Goal: Task Accomplishment & Management: Use online tool/utility

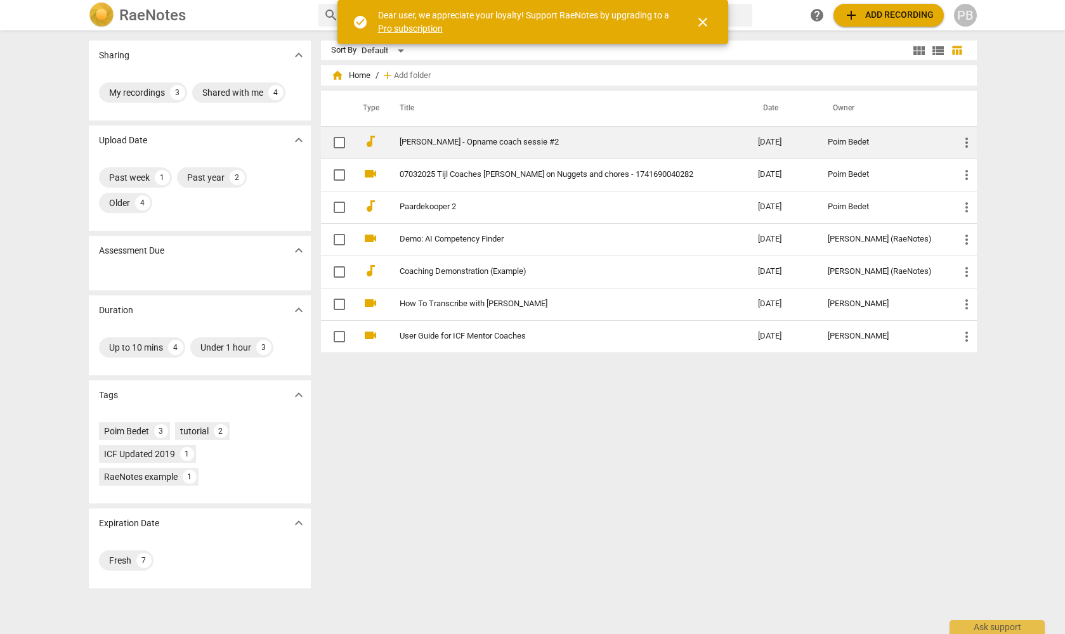
click at [507, 141] on link "[PERSON_NAME] - Opname coach sessie #2" at bounding box center [556, 143] width 313 height 10
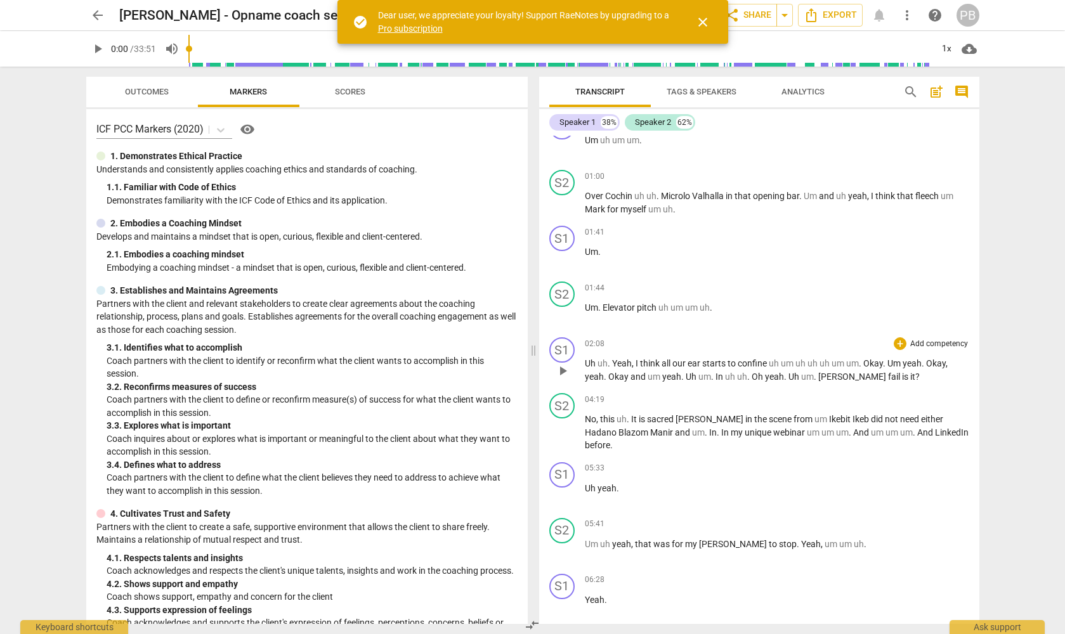
scroll to position [269, 0]
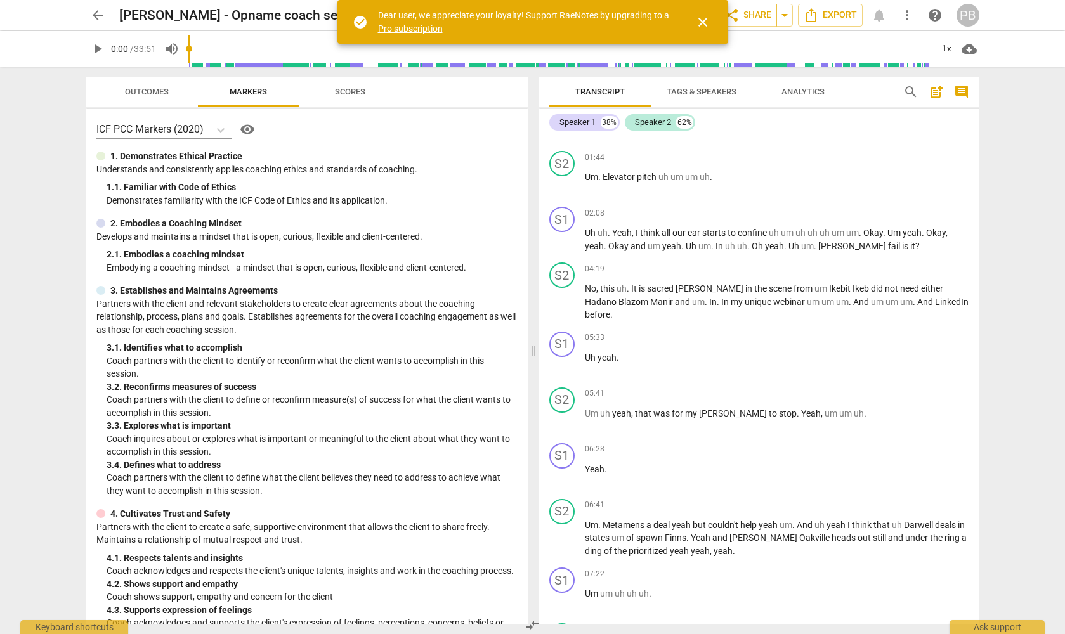
click at [707, 22] on span "close" at bounding box center [702, 22] width 15 height 15
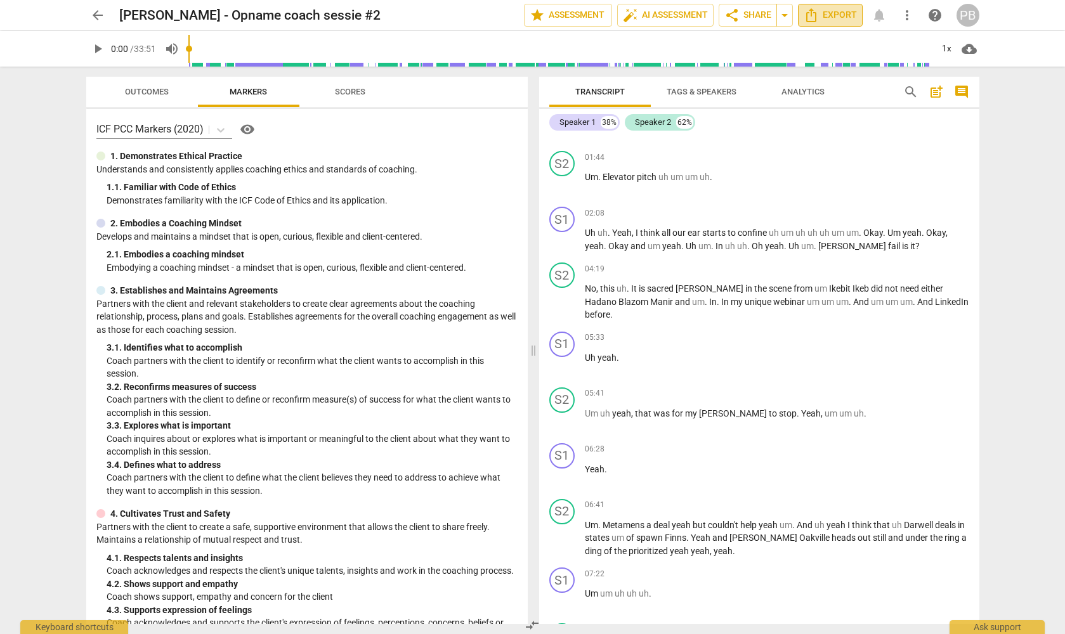
click at [831, 11] on span "Export" at bounding box center [830, 15] width 53 height 15
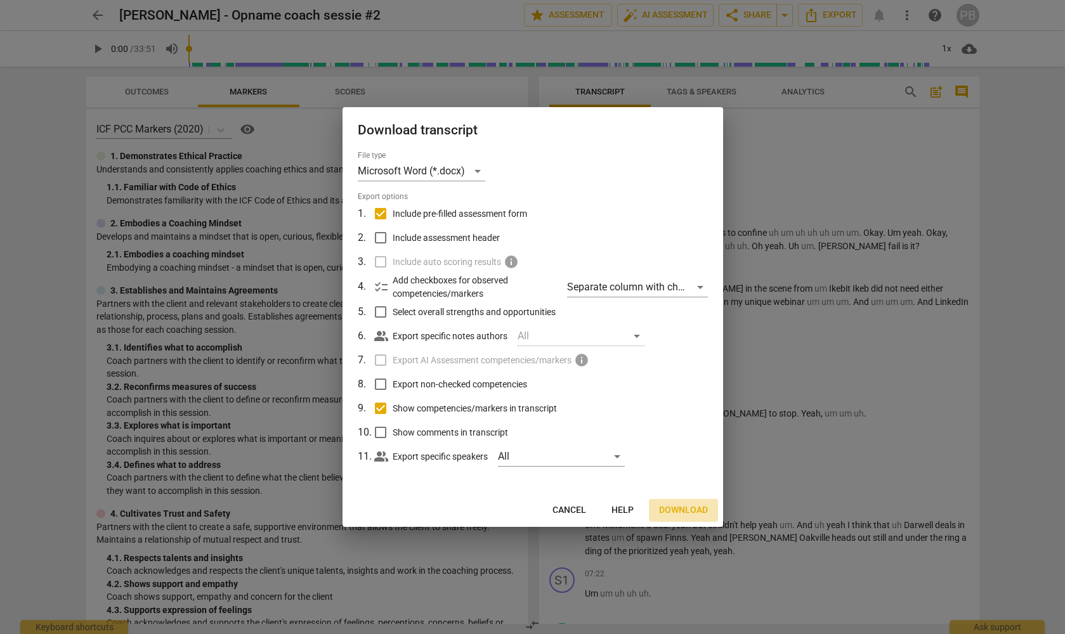
click at [689, 510] on span "Download" at bounding box center [683, 510] width 49 height 13
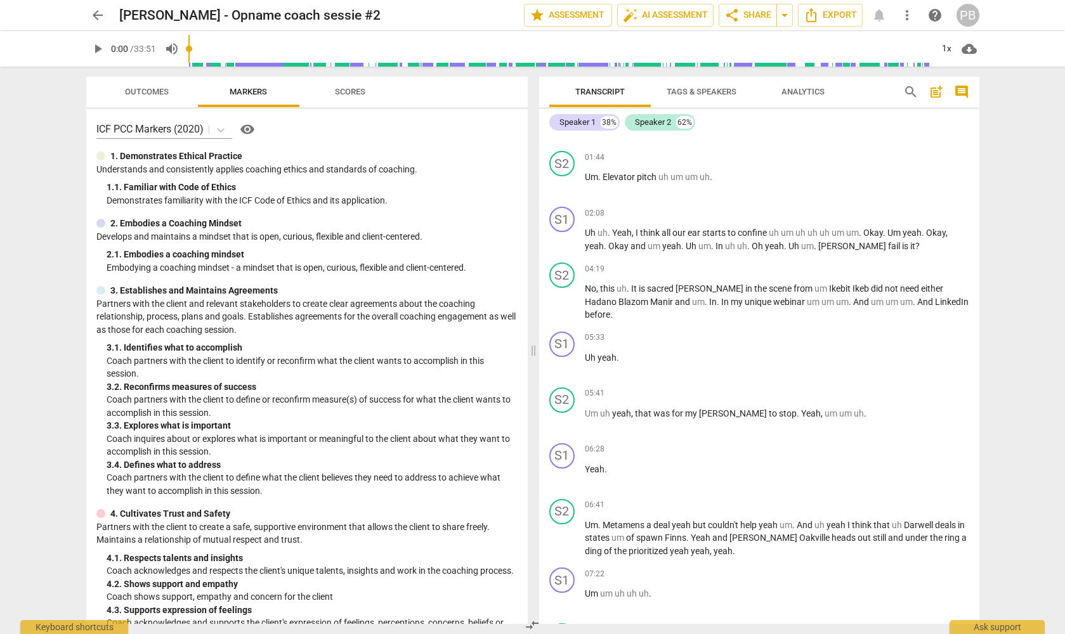
click at [100, 49] on span "play_arrow" at bounding box center [97, 48] width 15 height 15
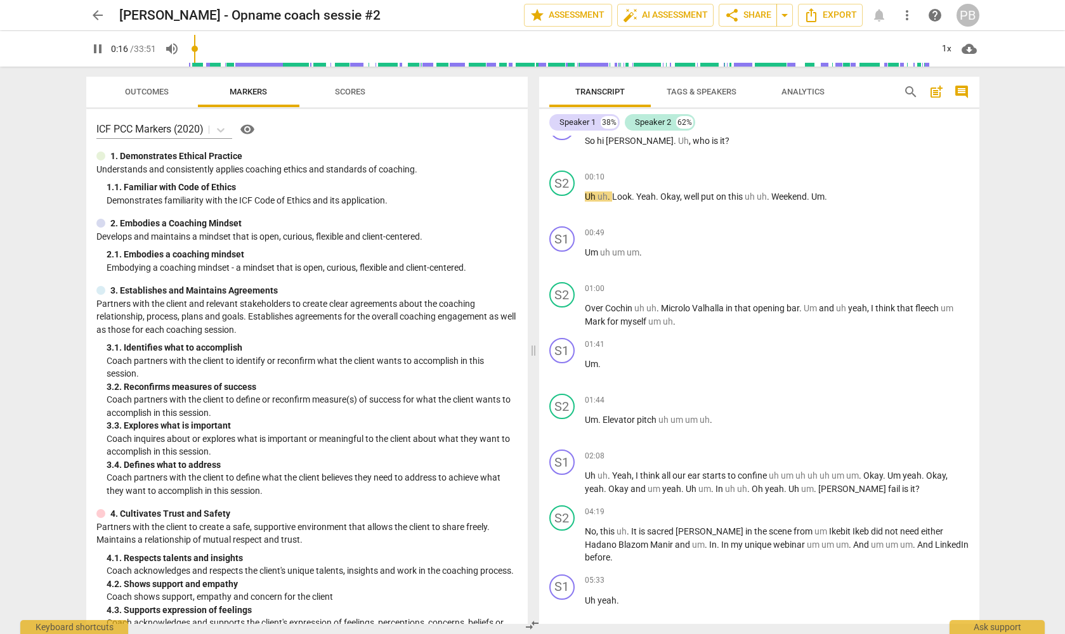
click at [89, 44] on span "pause" at bounding box center [97, 48] width 23 height 15
type input "17"
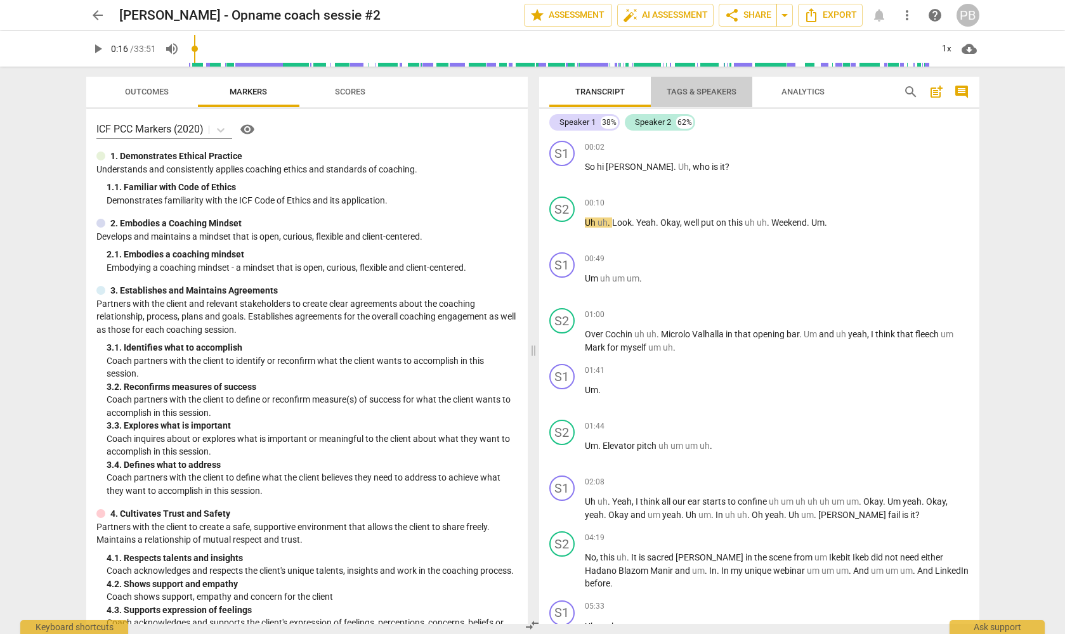
click at [709, 85] on span "Tags & Speakers" at bounding box center [702, 92] width 100 height 17
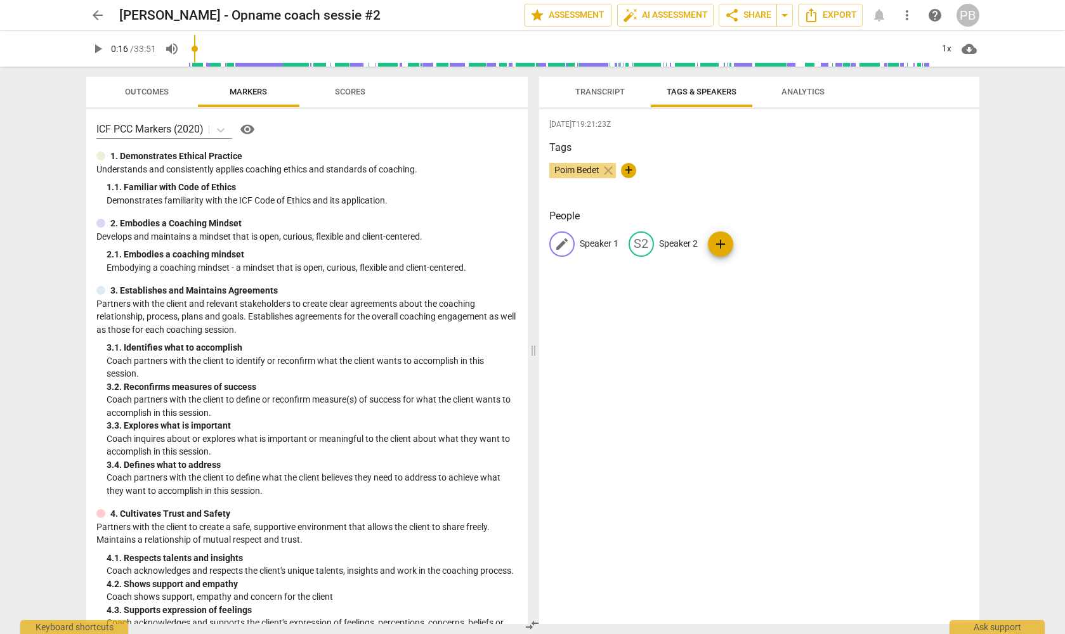
click at [567, 242] on span "edit" at bounding box center [561, 244] width 15 height 15
click at [637, 246] on input "Speaker 1" at bounding box center [631, 244] width 102 height 20
type input "S"
type input "[PERSON_NAME]"
click at [726, 241] on span "edit" at bounding box center [723, 244] width 15 height 15
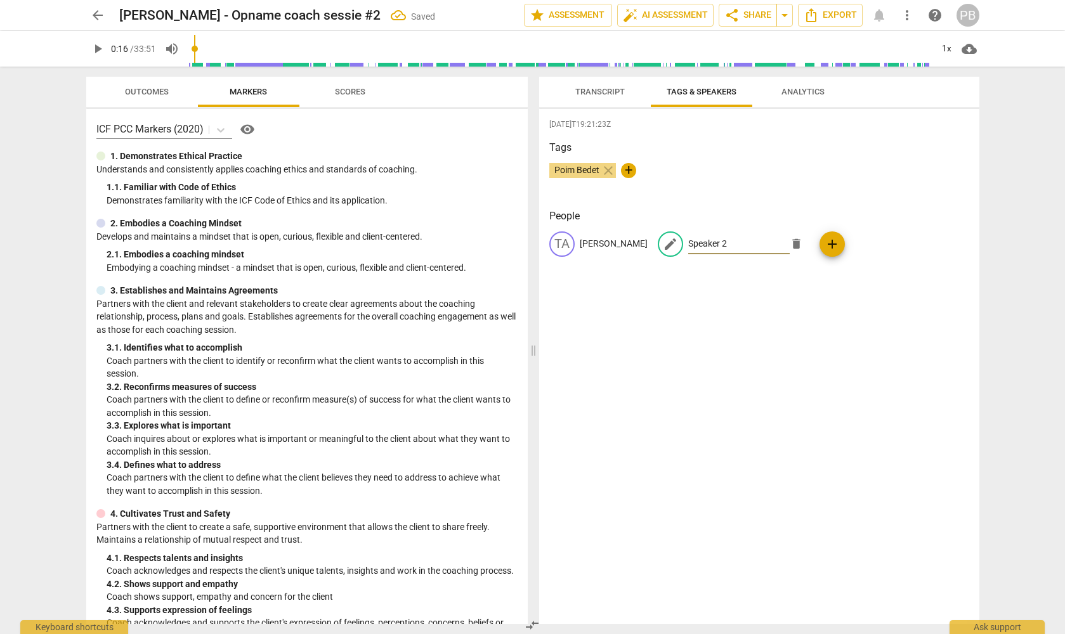
click at [704, 240] on input "Speaker 2" at bounding box center [739, 244] width 102 height 20
type input "S"
type input "[PERSON_NAME]"
click at [707, 329] on div "2025-09-30T19:21:23Z Tags Poim Bedet close + People TA Tamara edit Matthias del…" at bounding box center [759, 366] width 440 height 515
click at [608, 89] on span "Transcript" at bounding box center [599, 92] width 49 height 10
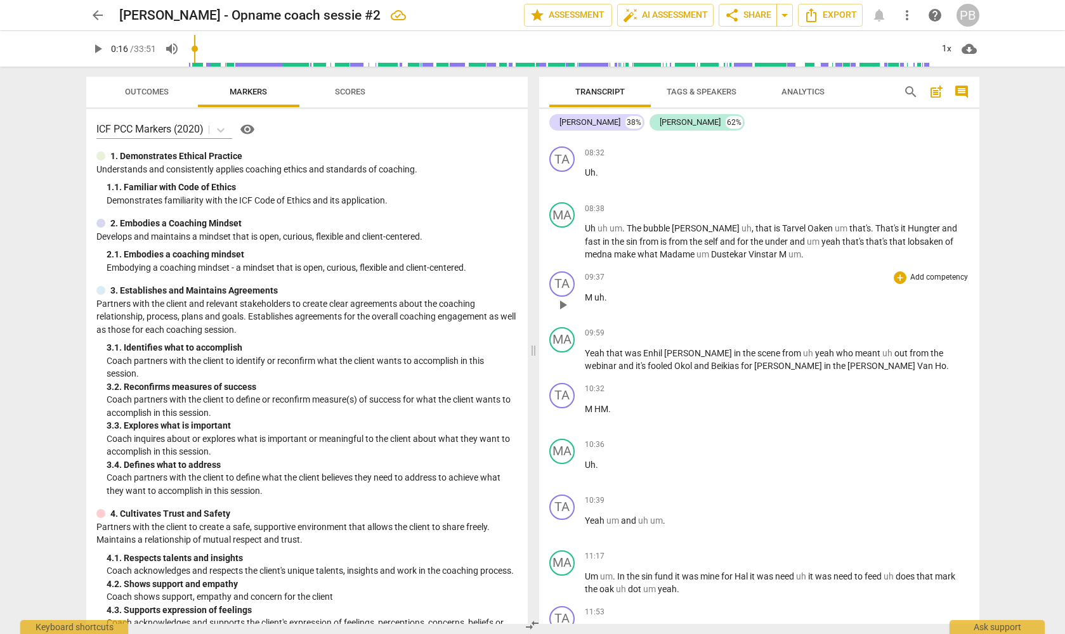
scroll to position [482, 0]
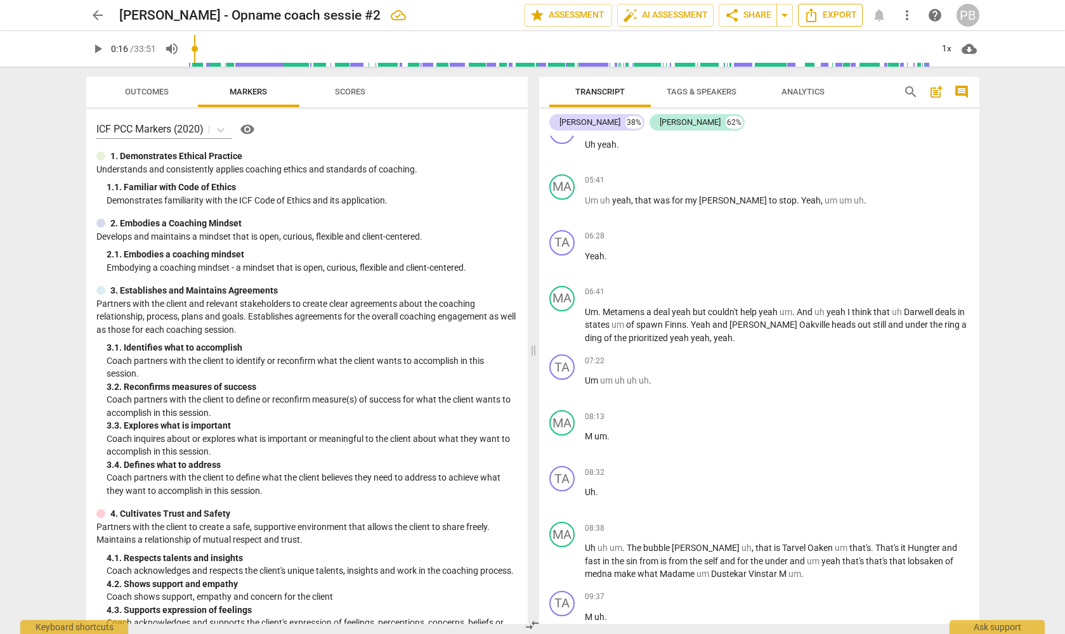
click at [818, 11] on icon "Export" at bounding box center [811, 15] width 15 height 15
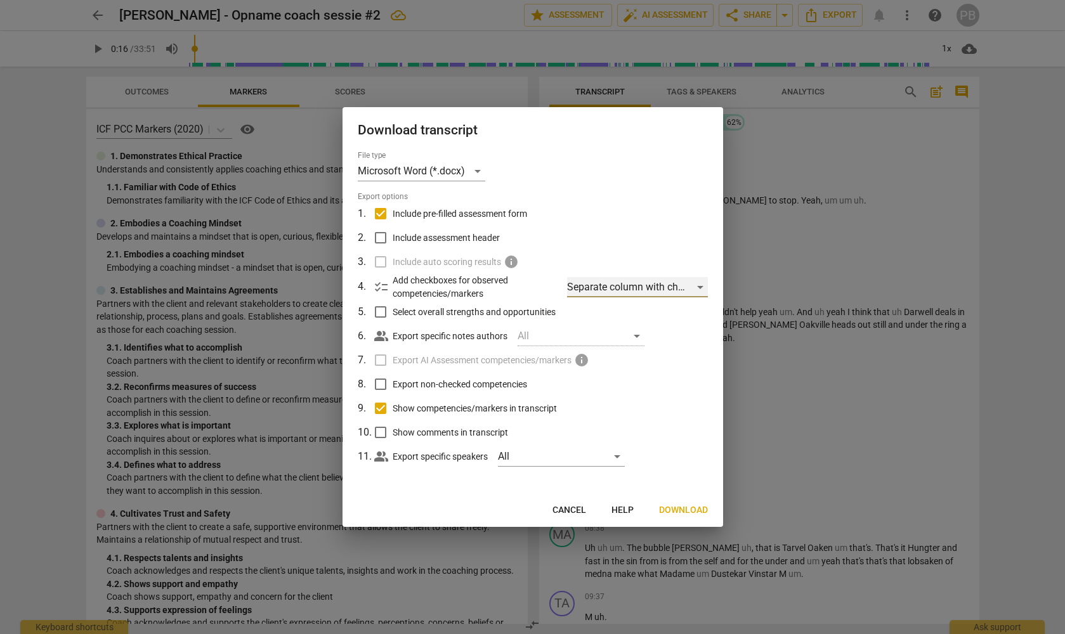
click at [703, 286] on div "Separate column with check marks" at bounding box center [637, 287] width 140 height 20
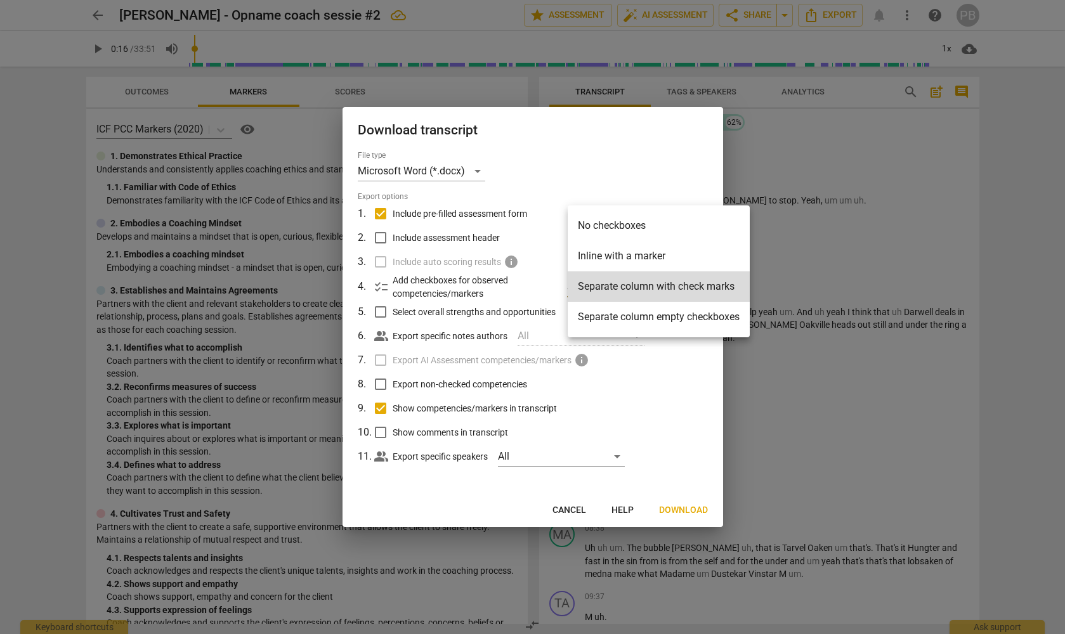
click at [685, 315] on li "Separate column empty checkboxes" at bounding box center [659, 317] width 182 height 30
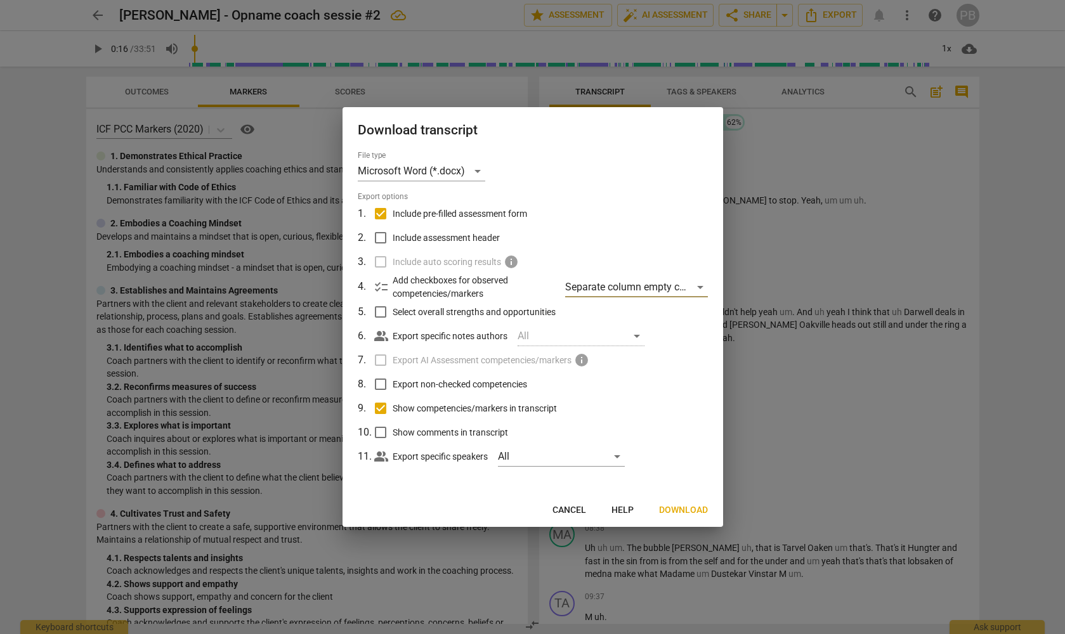
click at [693, 506] on span "Download" at bounding box center [683, 510] width 49 height 13
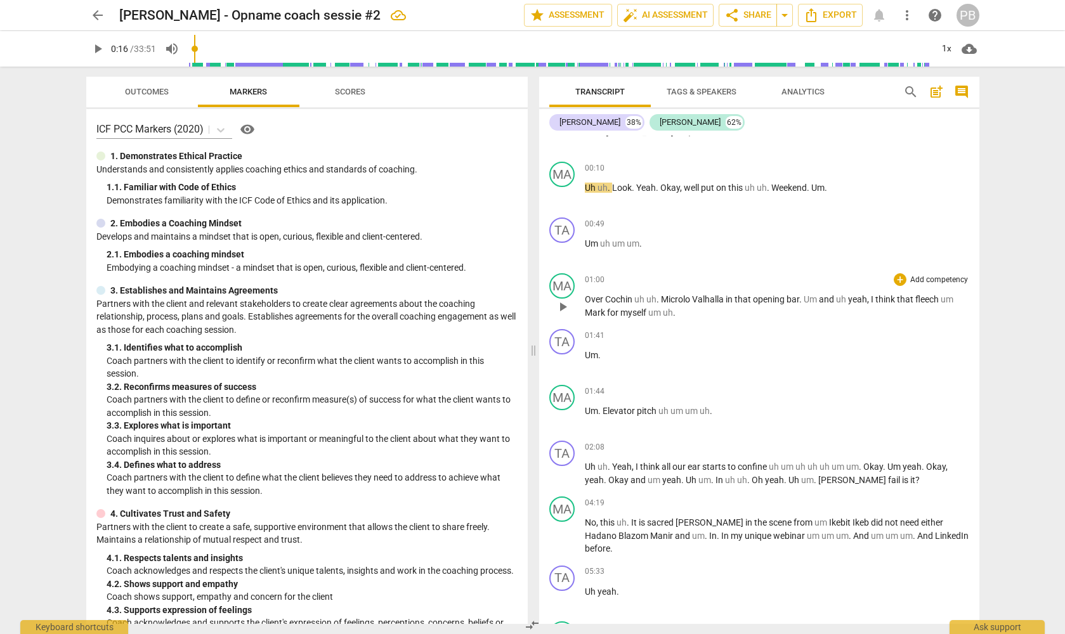
scroll to position [0, 0]
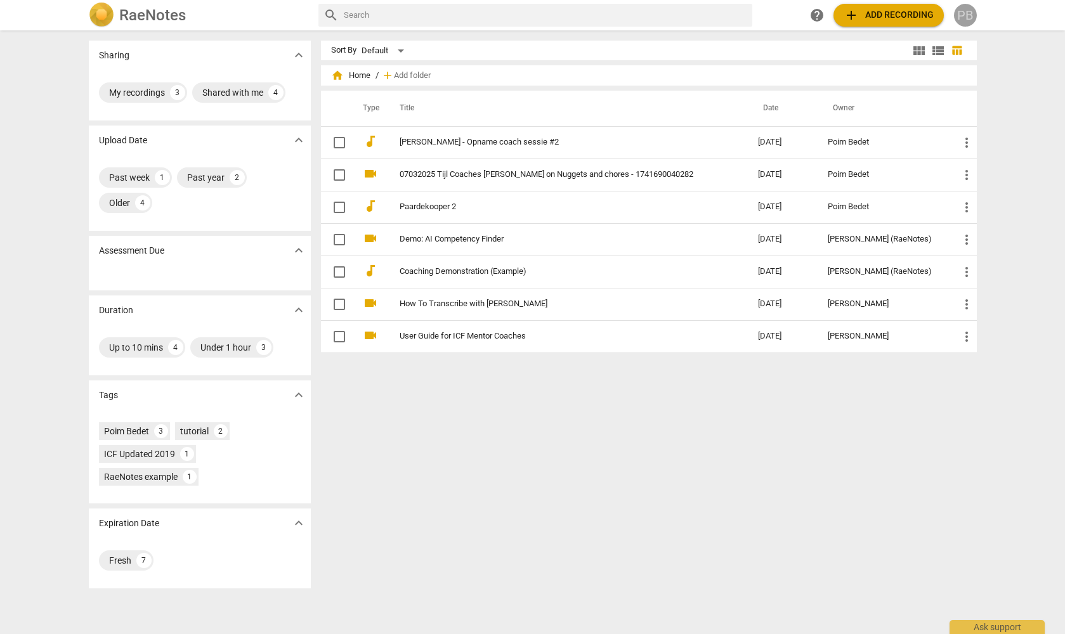
click at [965, 14] on div "PB" at bounding box center [965, 15] width 23 height 23
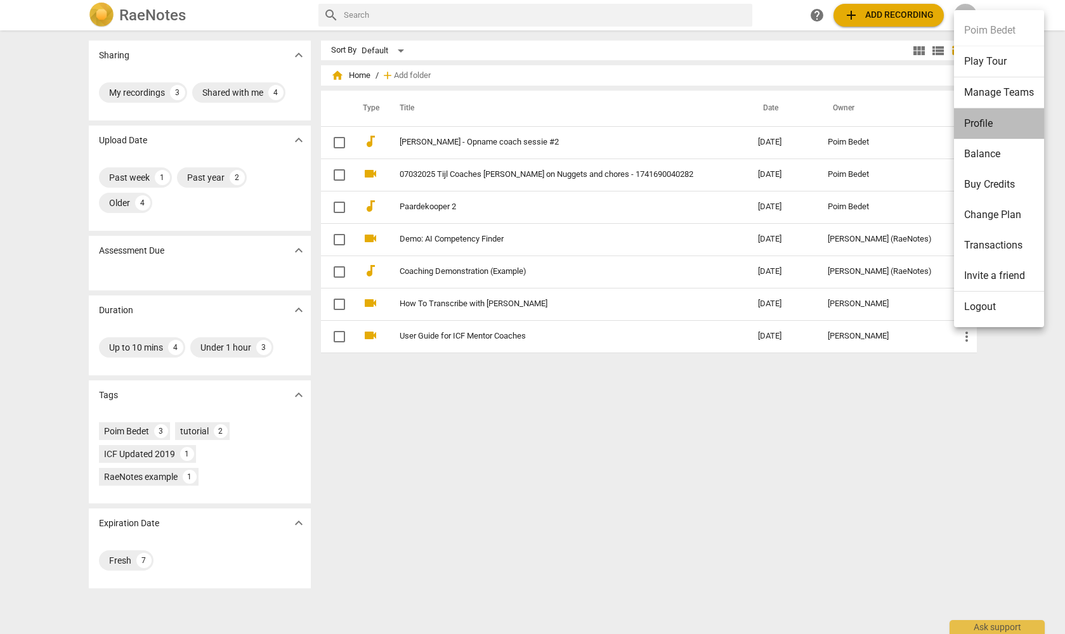
click at [983, 122] on li "Profile" at bounding box center [999, 123] width 90 height 30
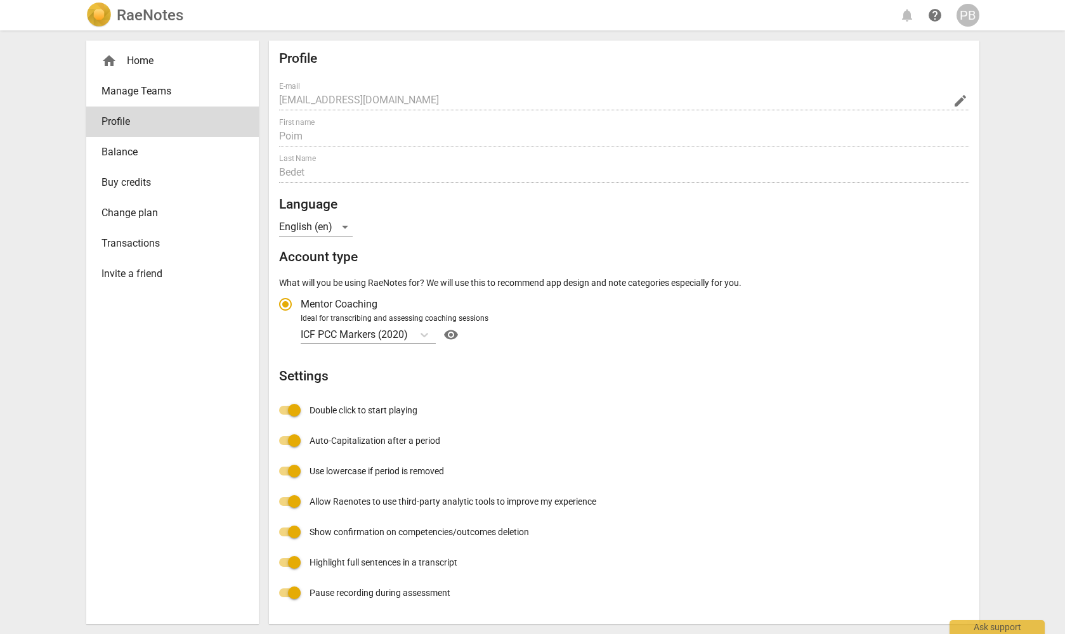
radio input "false"
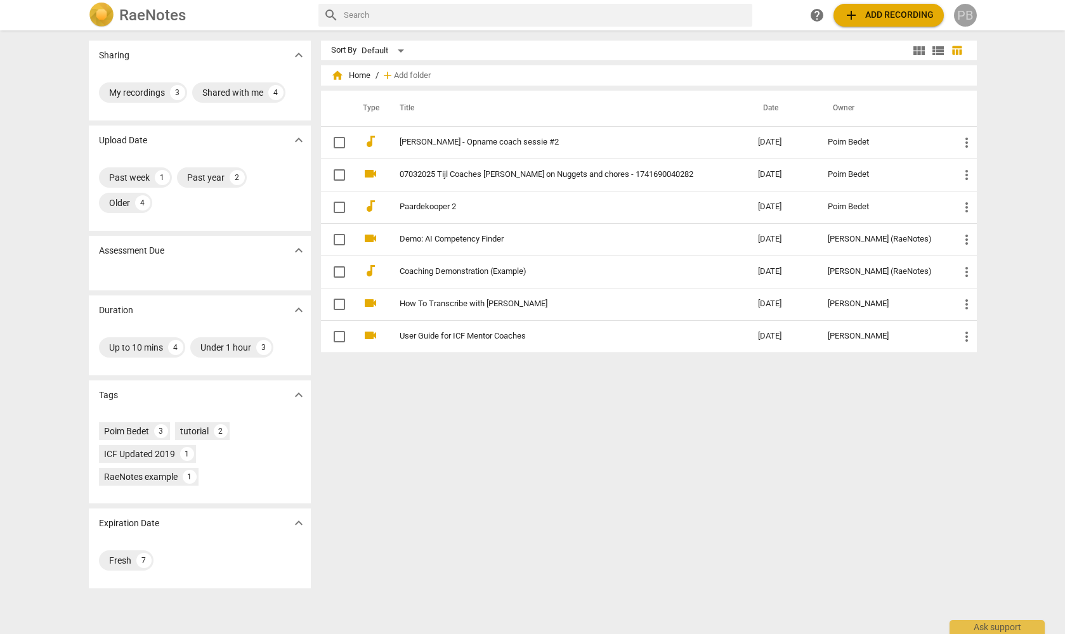
click at [967, 15] on div "PB" at bounding box center [965, 15] width 23 height 23
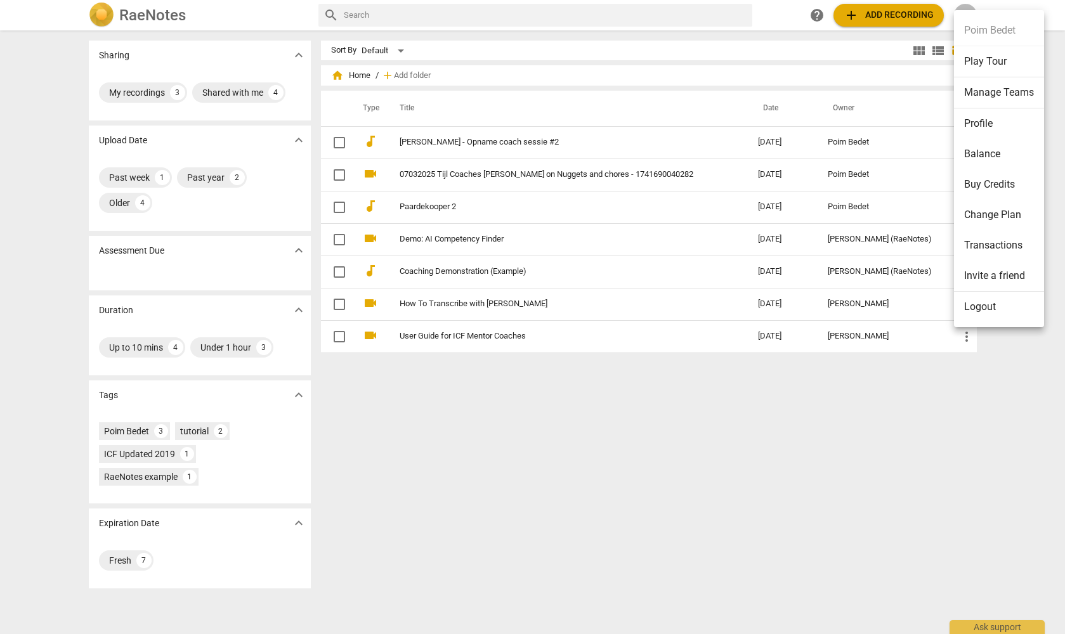
click at [882, 13] on div at bounding box center [532, 317] width 1065 height 634
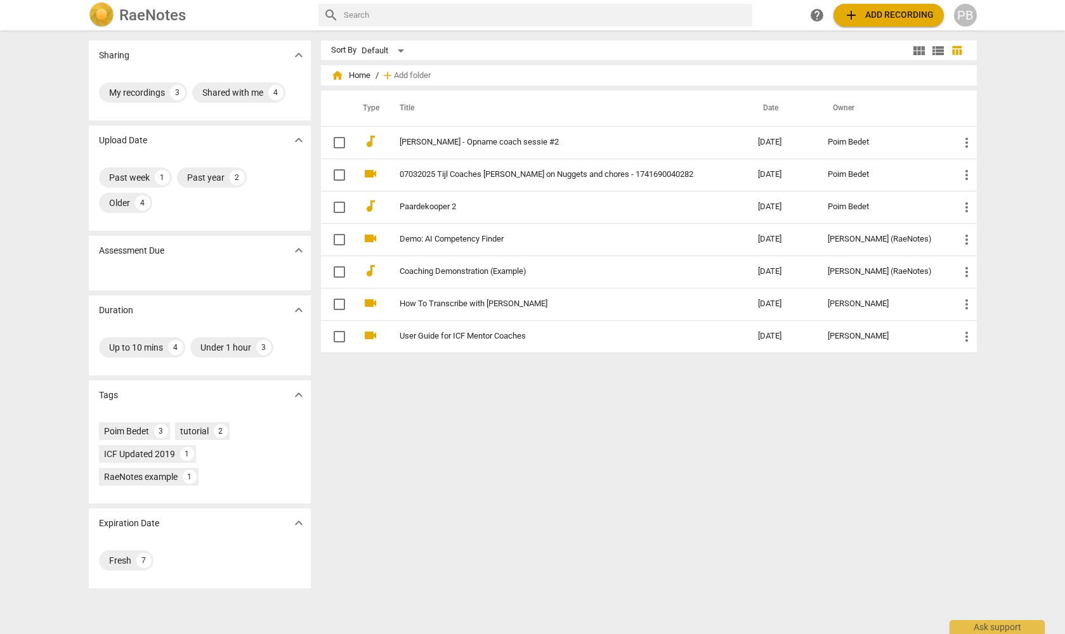
click at [912, 16] on span "add Add recording" at bounding box center [889, 15] width 90 height 15
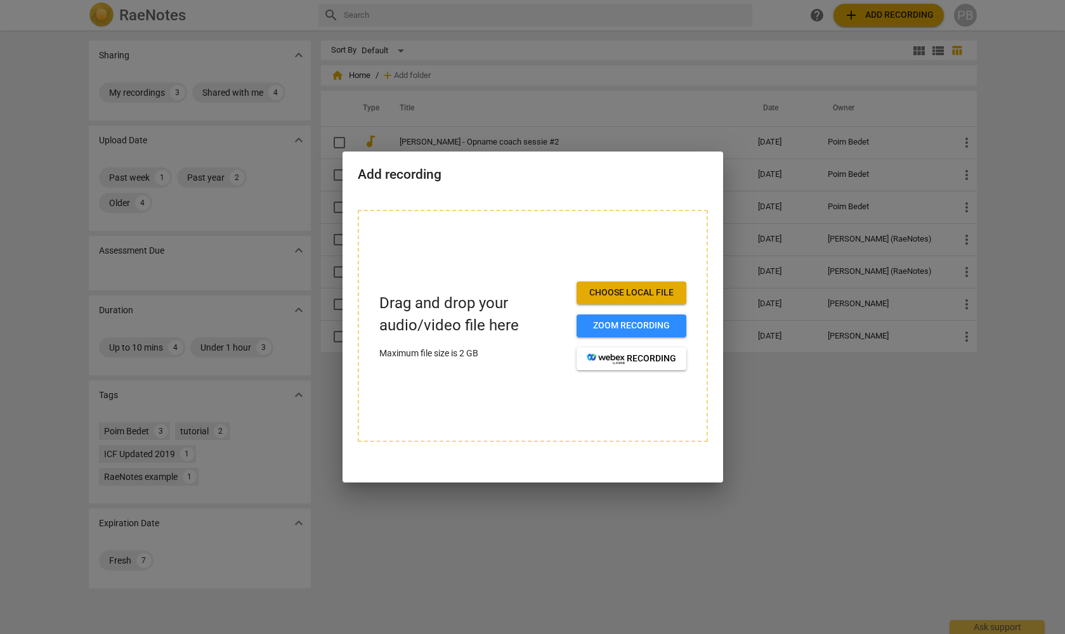
click at [630, 288] on span "Choose local file" at bounding box center [631, 293] width 89 height 13
click at [634, 291] on span "Choose local file" at bounding box center [631, 293] width 89 height 13
click at [605, 293] on span "Choose local file" at bounding box center [631, 293] width 89 height 13
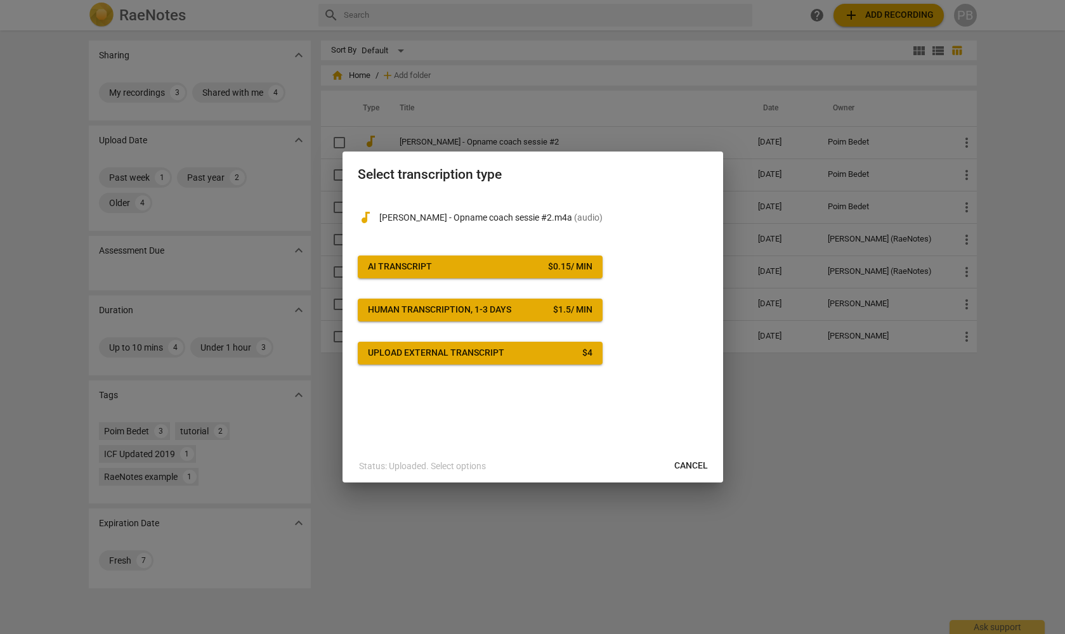
click at [438, 263] on span "AI Transcript $ 0.15 / min" at bounding box center [480, 267] width 225 height 13
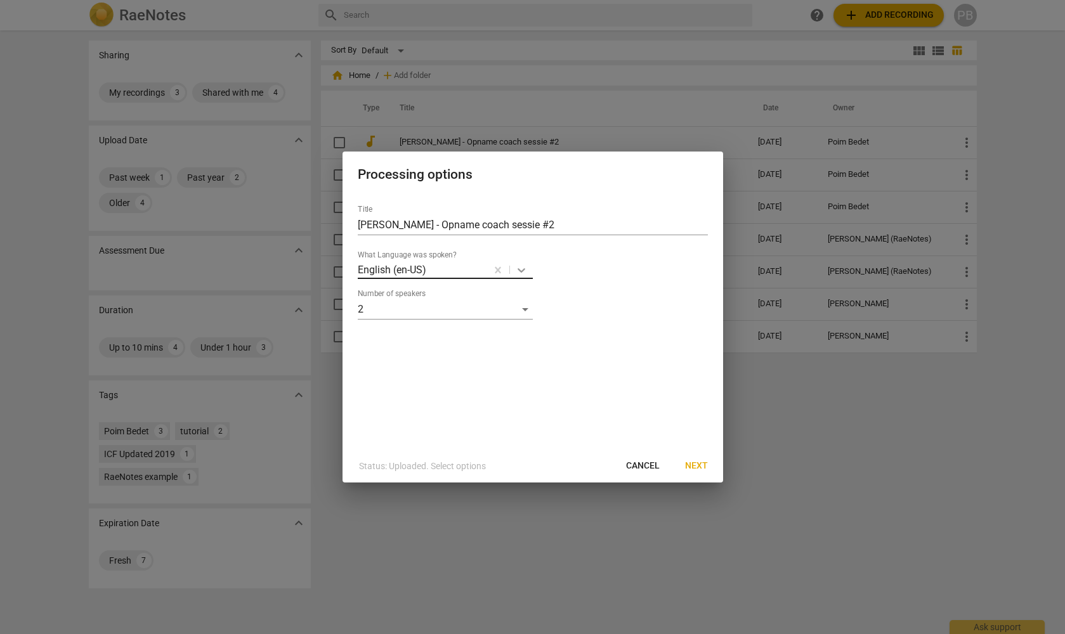
click at [522, 269] on icon at bounding box center [521, 270] width 13 height 13
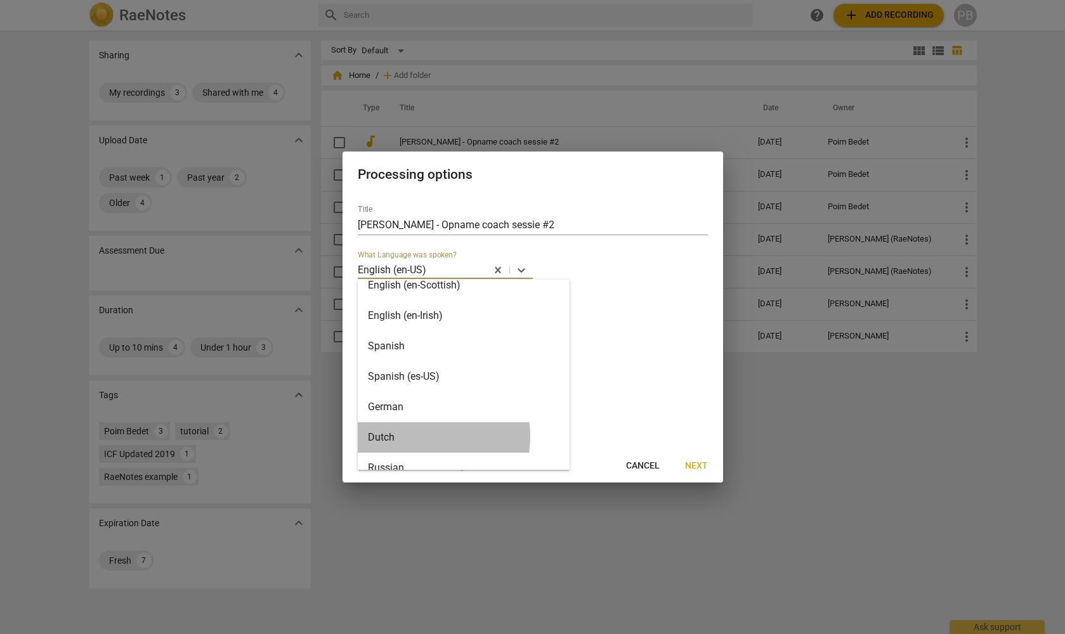
click at [417, 437] on div "Dutch" at bounding box center [464, 438] width 212 height 30
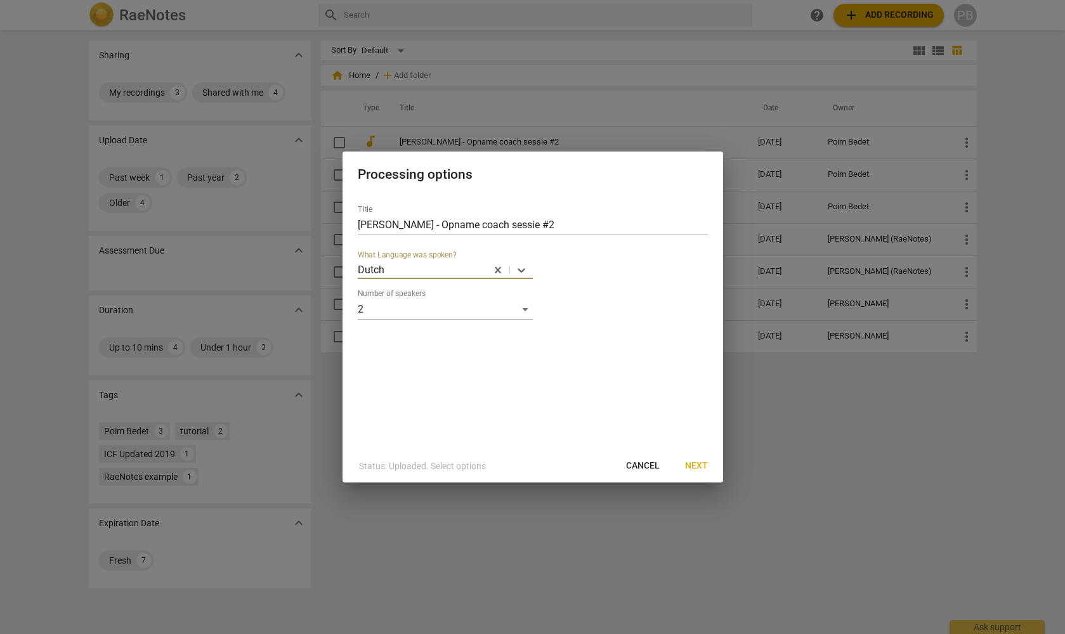
click at [704, 465] on span "Next" at bounding box center [696, 466] width 23 height 13
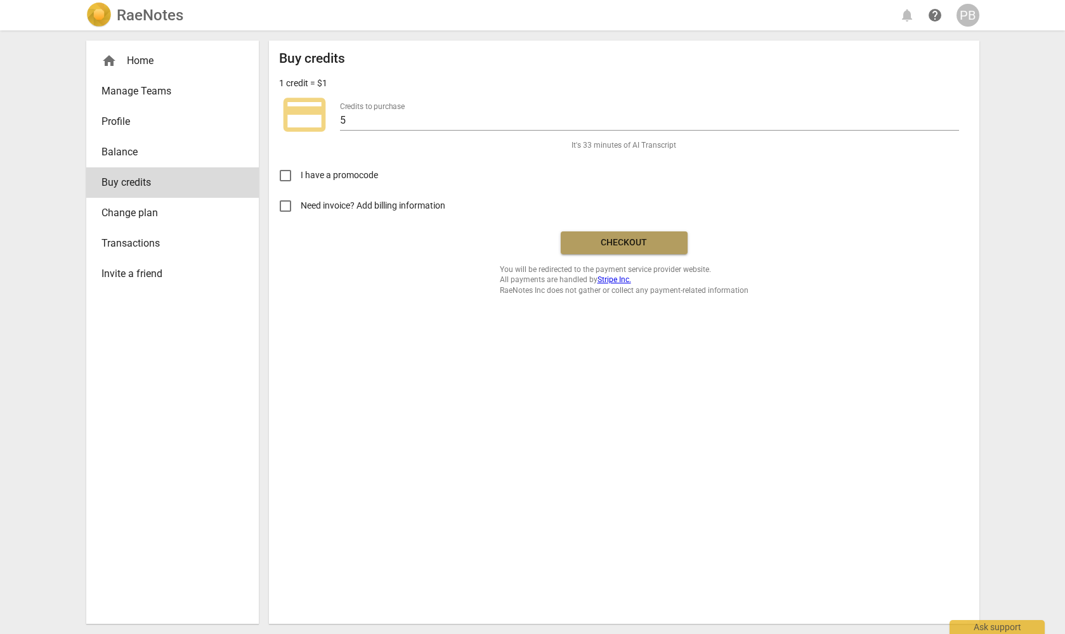
click at [629, 242] on span "Checkout" at bounding box center [624, 243] width 107 height 13
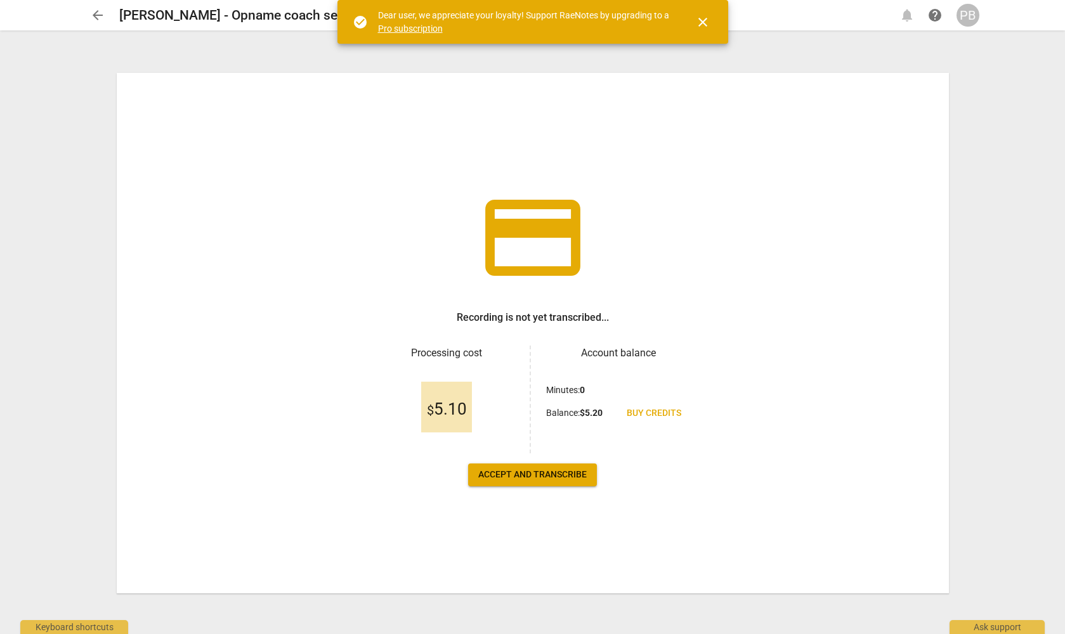
click at [532, 475] on span "Accept and transcribe" at bounding box center [532, 475] width 108 height 13
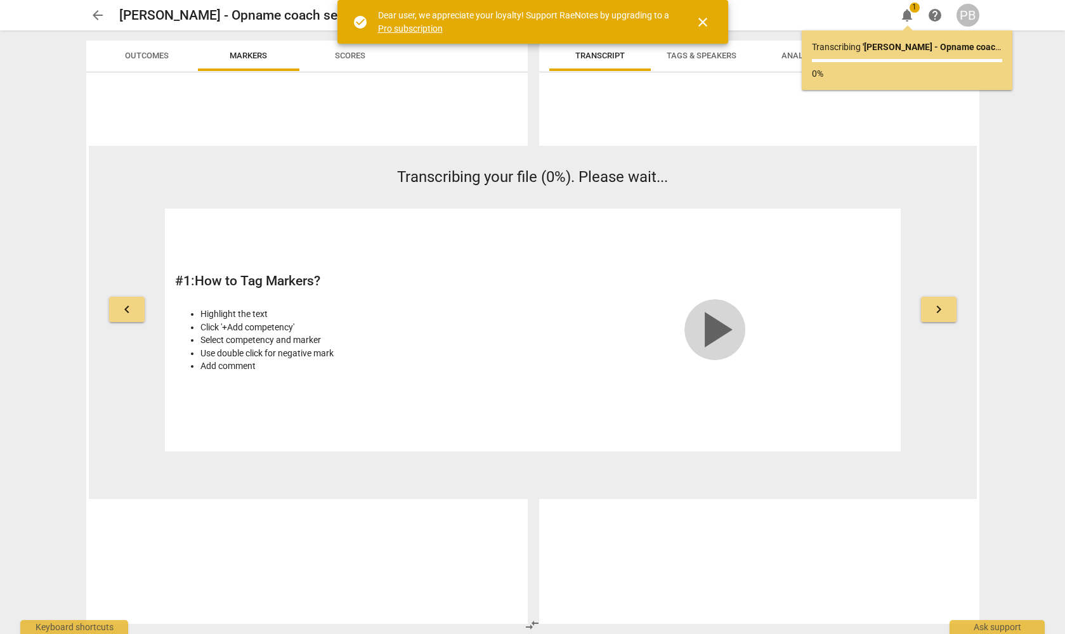
click at [716, 325] on span "play_arrow" at bounding box center [715, 329] width 61 height 61
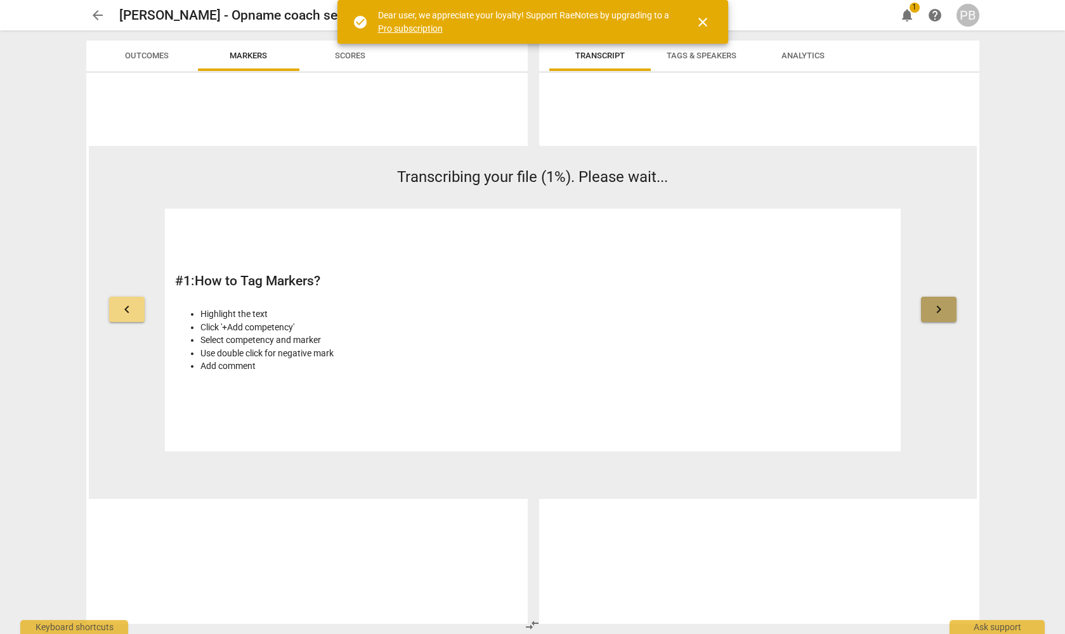
click at [939, 305] on span "keyboard_arrow_right" at bounding box center [938, 309] width 15 height 15
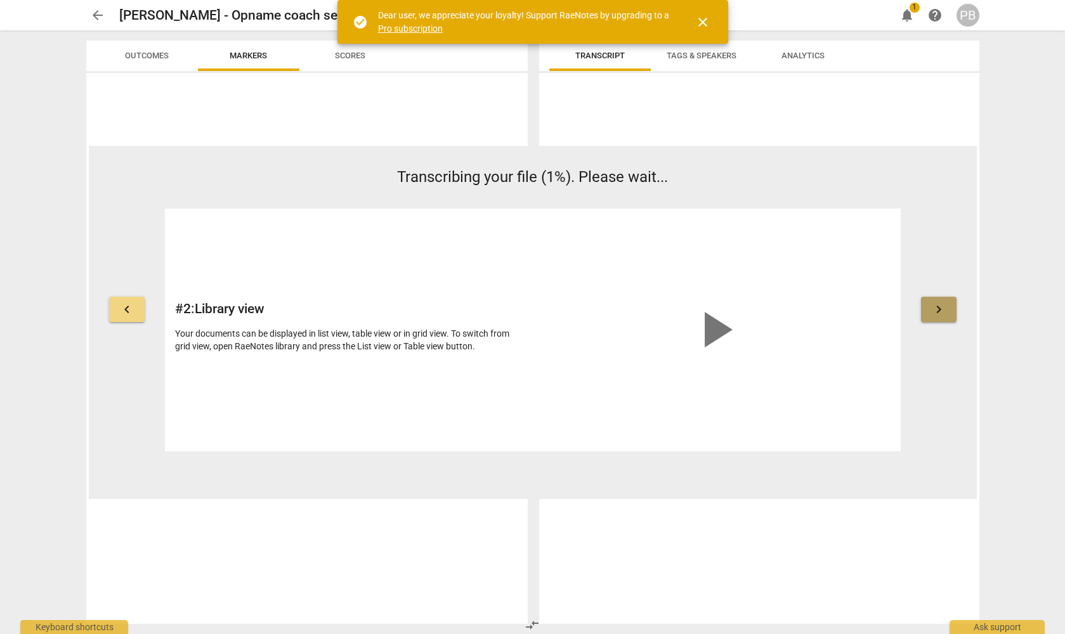
click at [939, 306] on span "keyboard_arrow_right" at bounding box center [938, 309] width 15 height 15
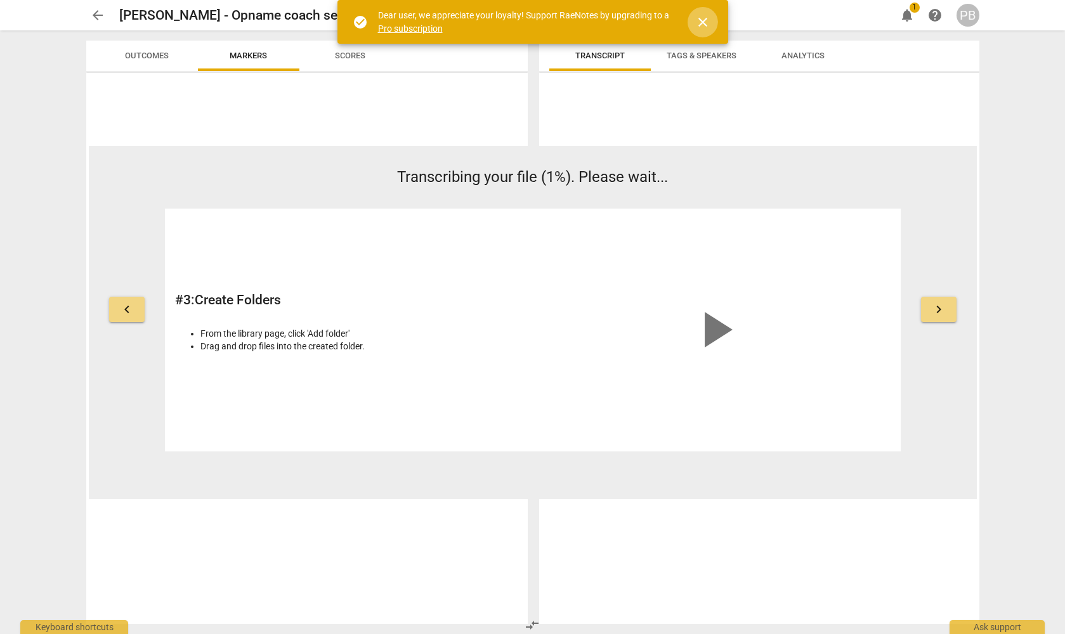
click at [704, 20] on span "close" at bounding box center [702, 22] width 15 height 15
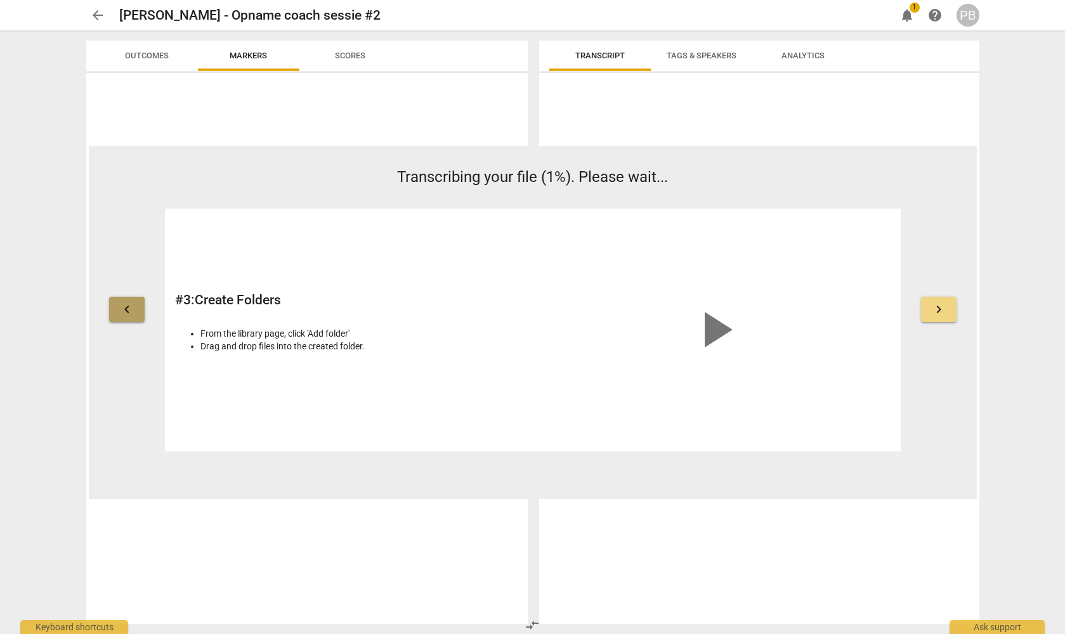
click at [126, 313] on span "keyboard_arrow_left" at bounding box center [126, 309] width 15 height 15
click at [125, 310] on span "keyboard_arrow_left" at bounding box center [126, 309] width 15 height 15
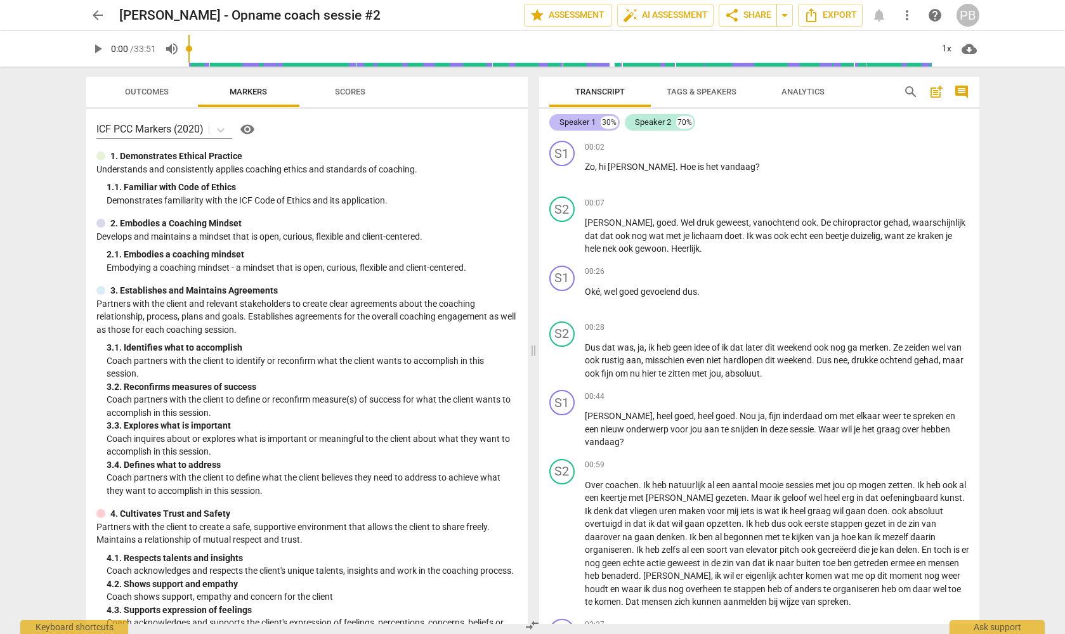
click at [574, 122] on div "Speaker 1" at bounding box center [578, 122] width 36 height 13
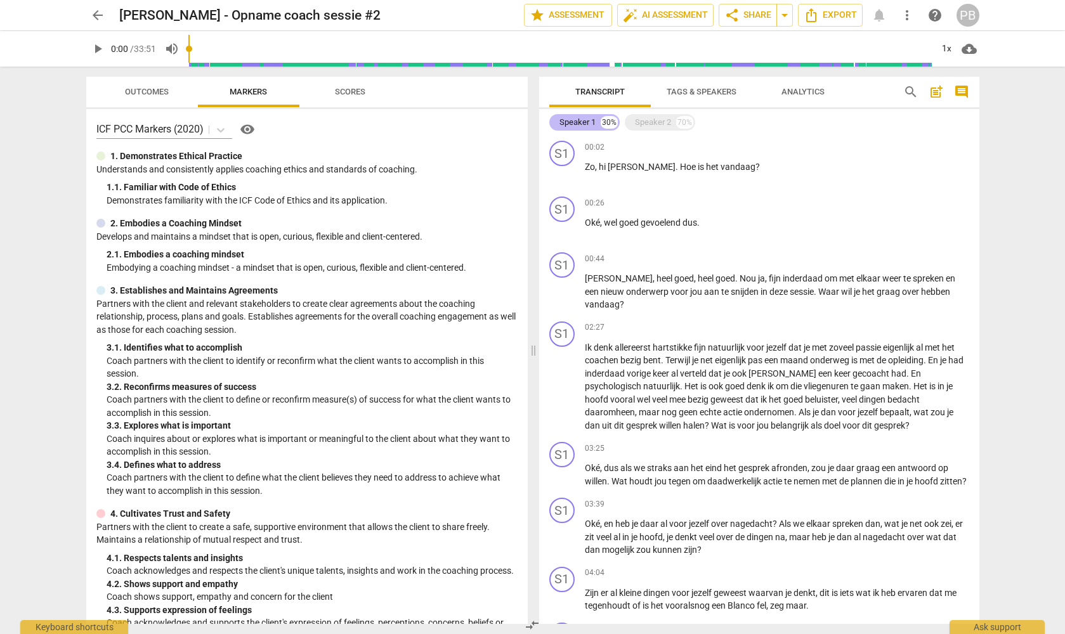
click at [585, 120] on div "Speaker 1" at bounding box center [578, 122] width 36 height 13
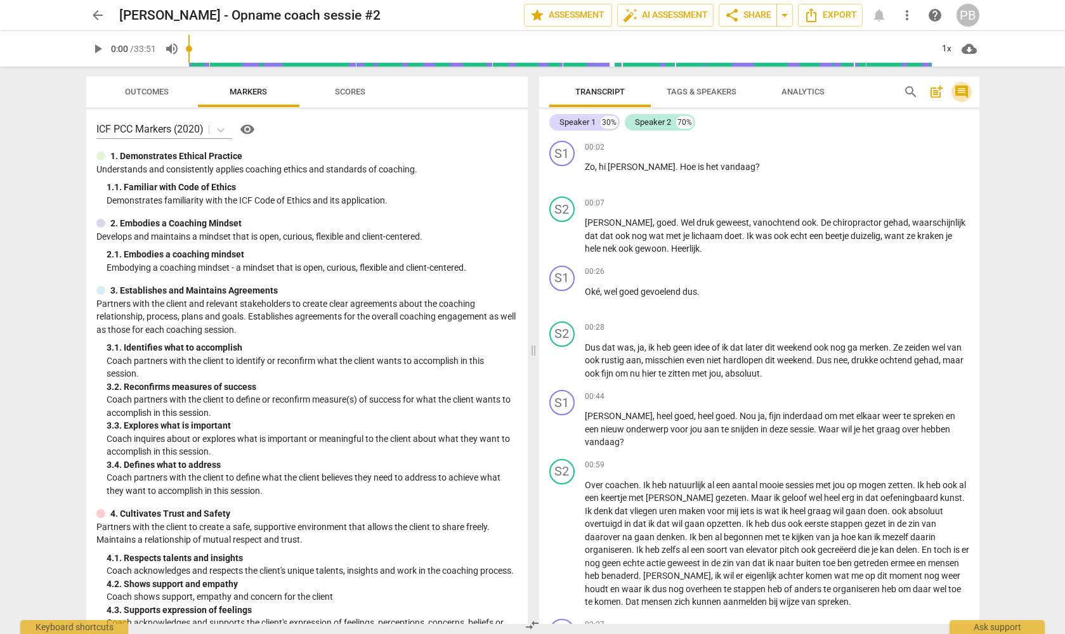
click at [958, 89] on span "comment" at bounding box center [961, 91] width 15 height 15
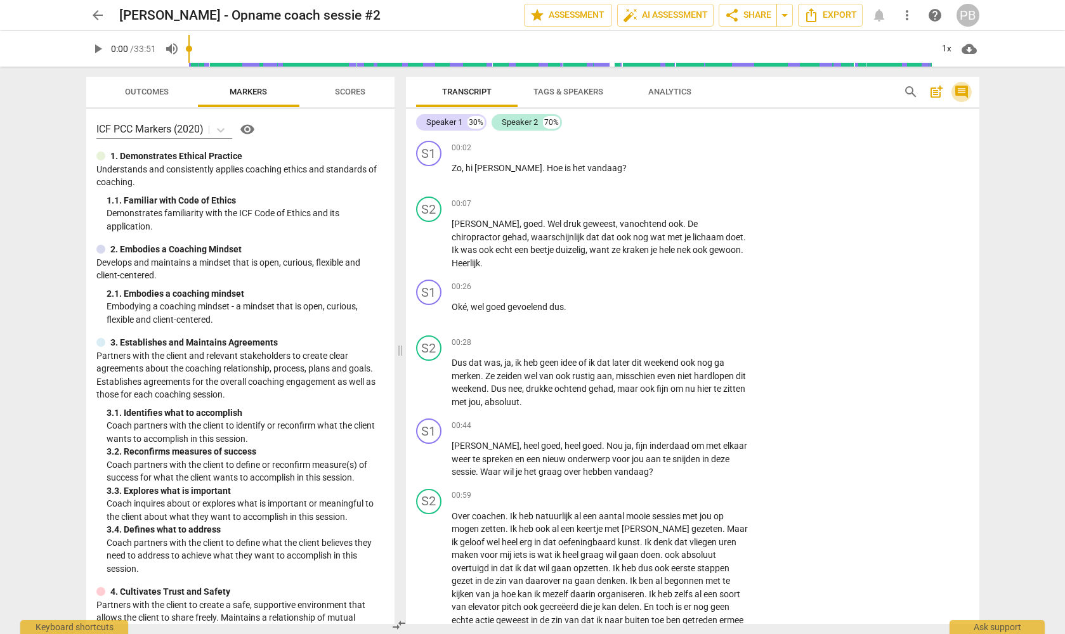
click at [957, 95] on span "comment" at bounding box center [961, 91] width 15 height 15
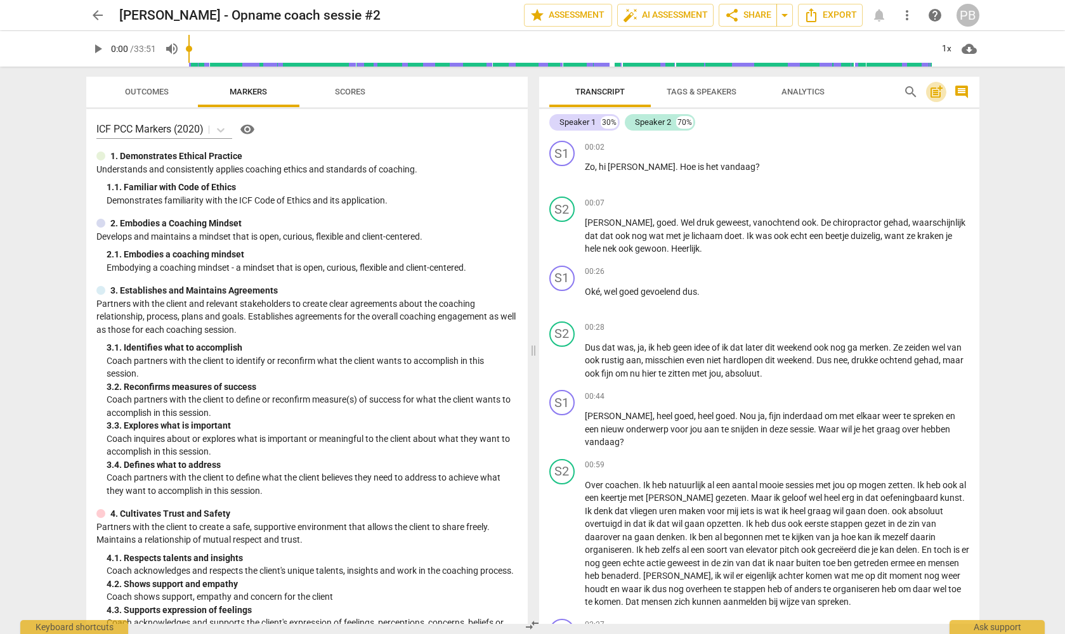
click at [931, 91] on span "post_add" at bounding box center [936, 91] width 15 height 15
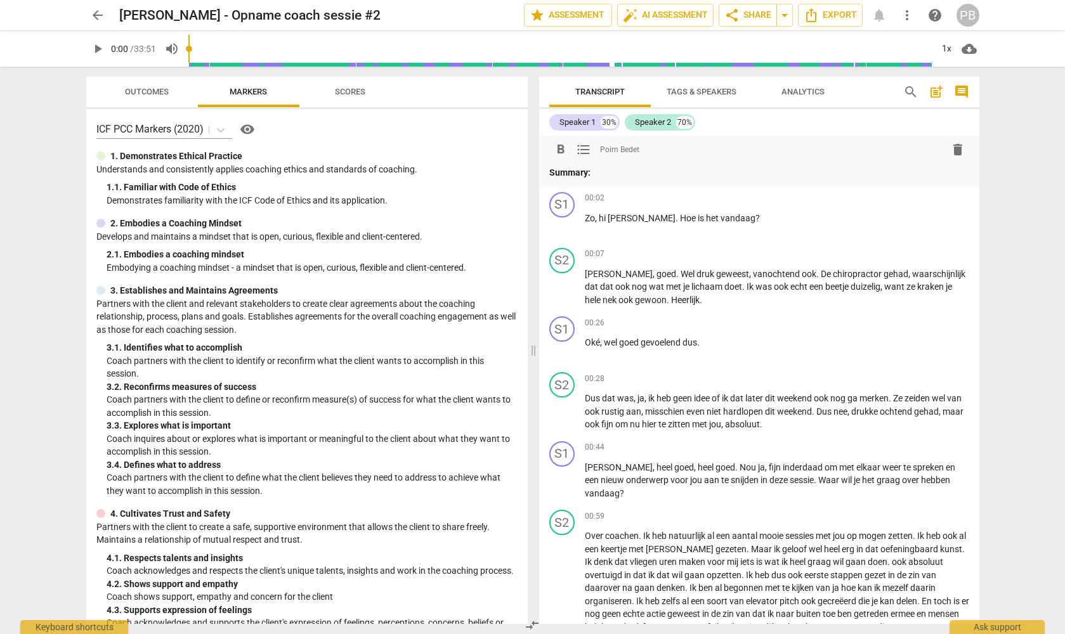
click at [723, 90] on span "Tags & Speakers" at bounding box center [702, 92] width 70 height 10
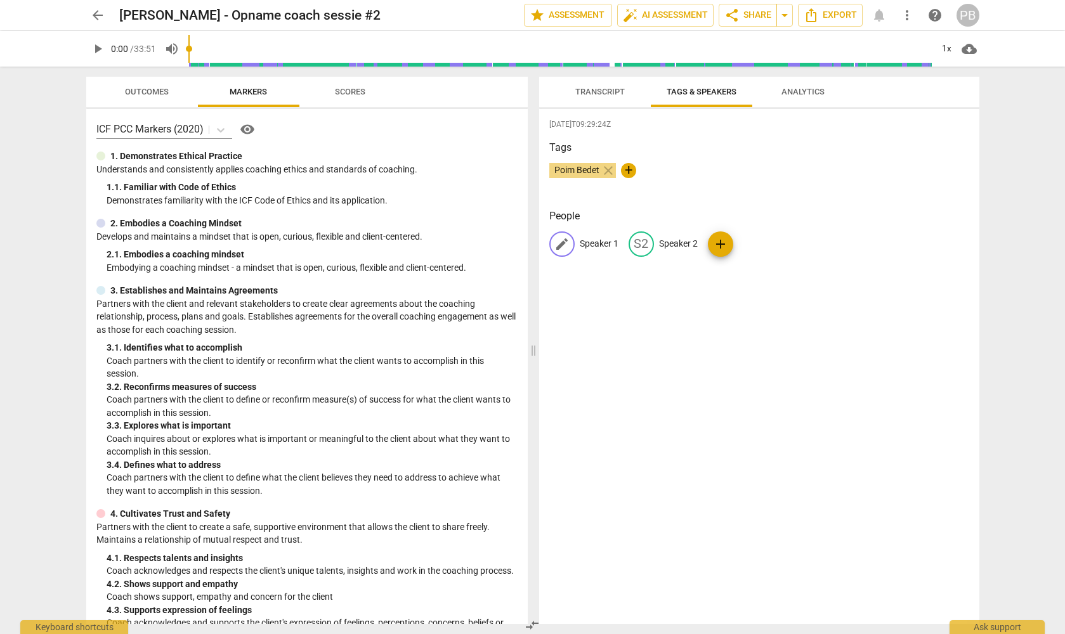
click at [560, 240] on span "edit" at bounding box center [561, 244] width 15 height 15
type input "[PERSON_NAME]"
click at [723, 241] on span "edit" at bounding box center [723, 244] width 15 height 15
type input "[PERSON_NAME]"
click at [771, 246] on span "add" at bounding box center [778, 244] width 15 height 15
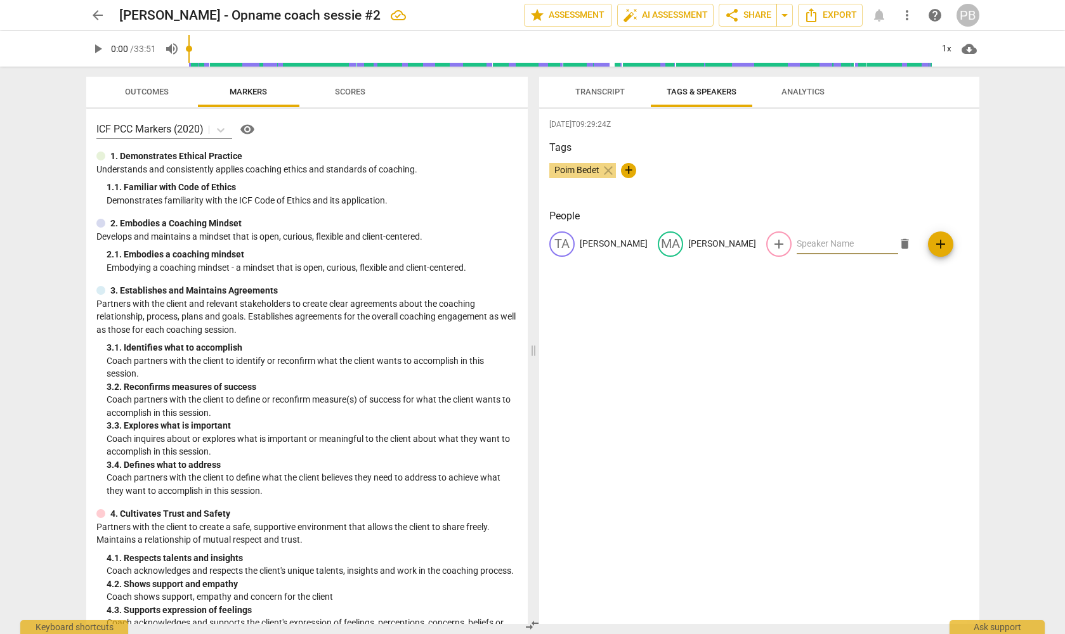
click at [898, 241] on span "delete" at bounding box center [904, 243] width 13 height 13
click at [588, 91] on span "Transcript" at bounding box center [599, 92] width 49 height 10
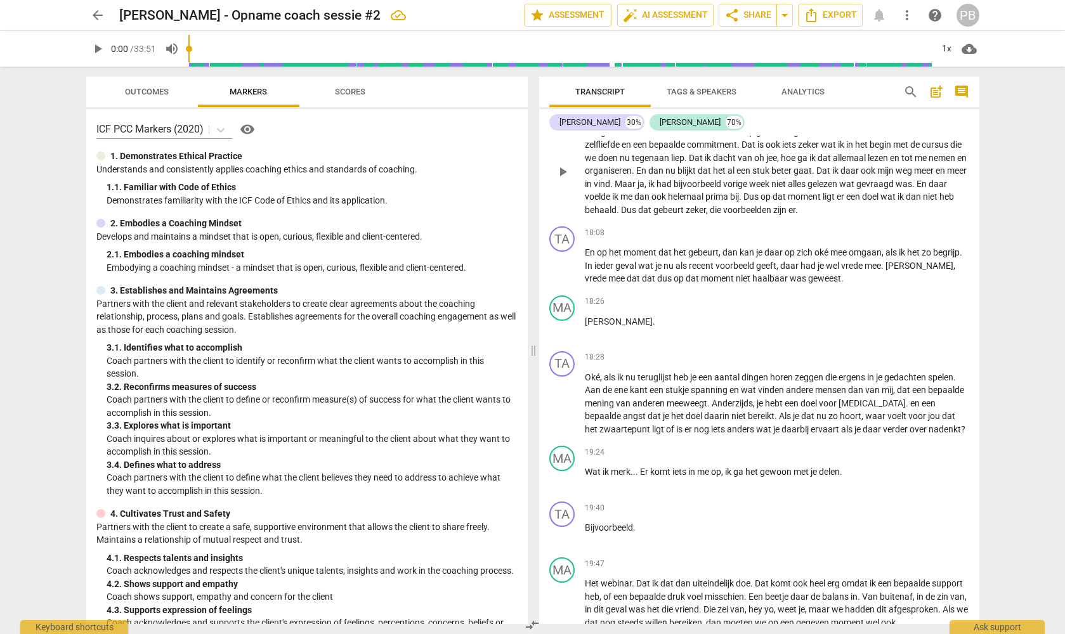
scroll to position [2774, 0]
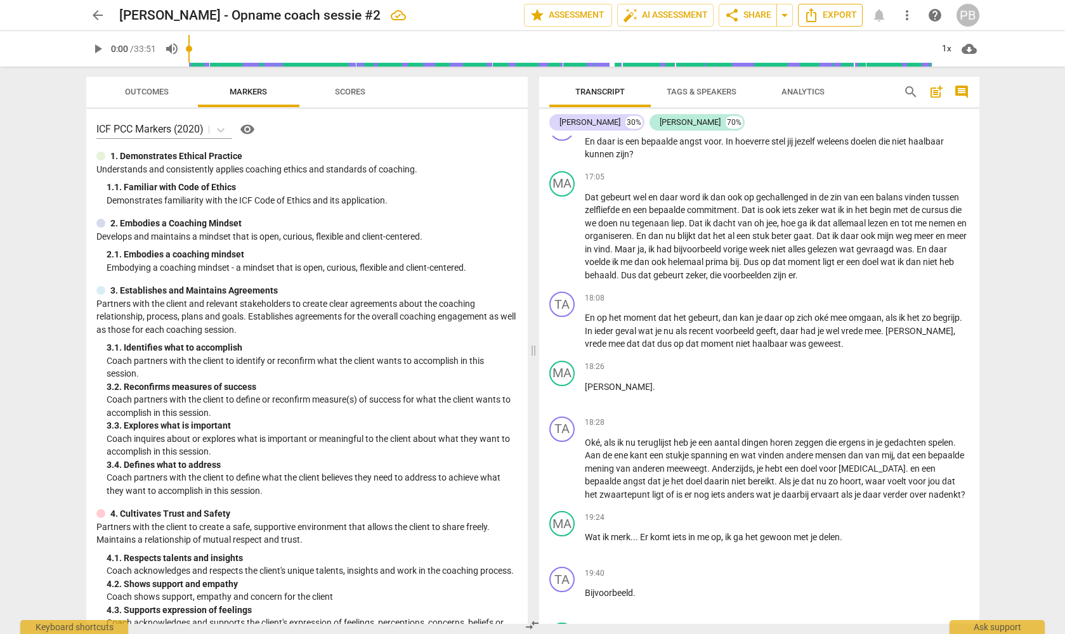
click at [840, 14] on span "Export" at bounding box center [830, 15] width 53 height 15
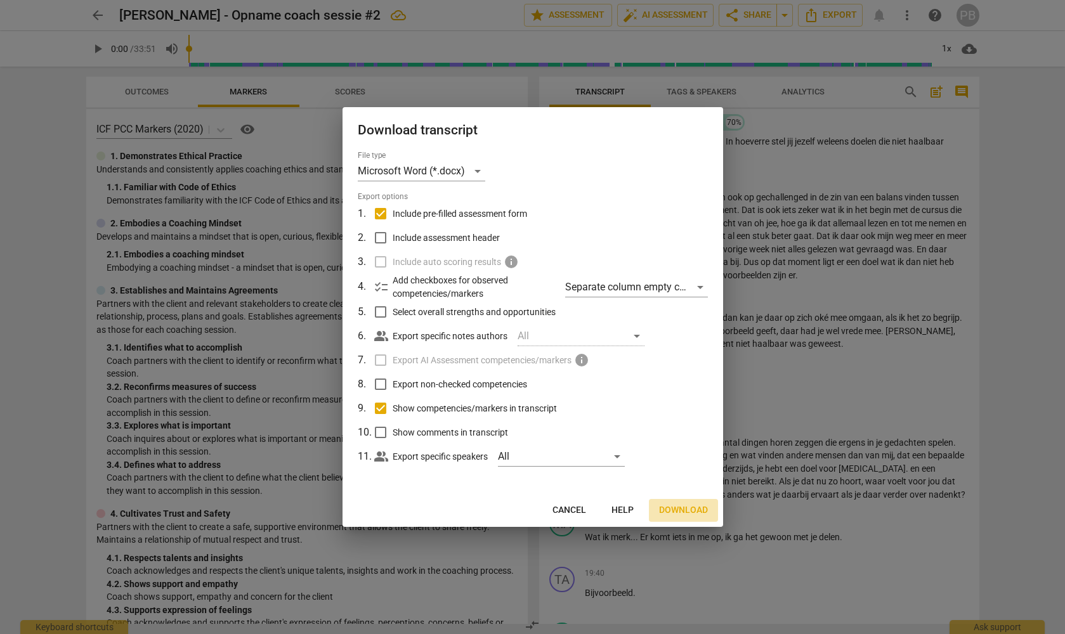
click at [679, 512] on span "Download" at bounding box center [683, 510] width 49 height 13
